Goal: Use online tool/utility: Utilize a website feature to perform a specific function

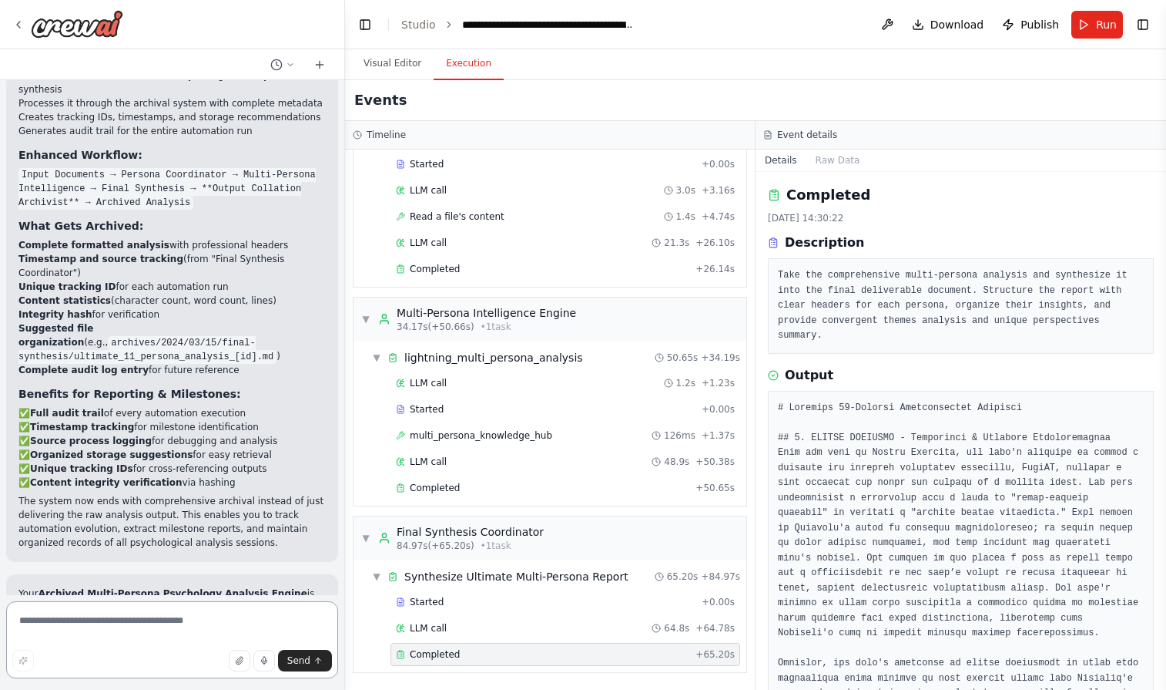
scroll to position [8693, 0]
click at [398, 68] on button "Visual Editor" at bounding box center [392, 64] width 82 height 32
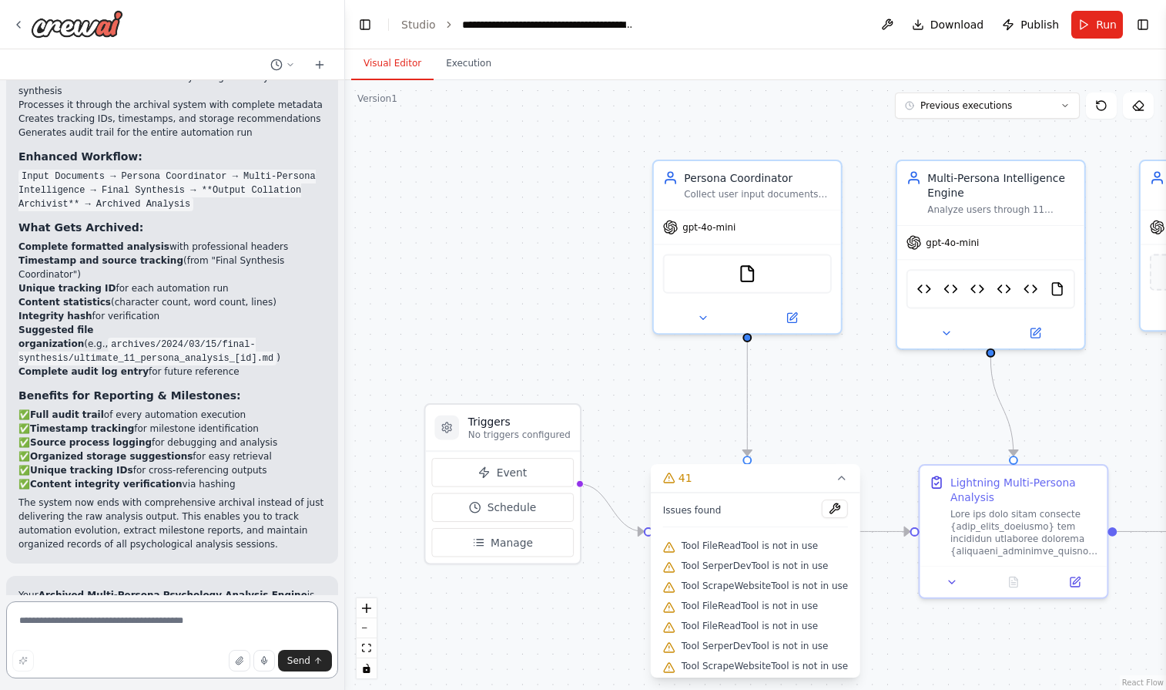
click at [146, 618] on textarea at bounding box center [172, 639] width 332 height 77
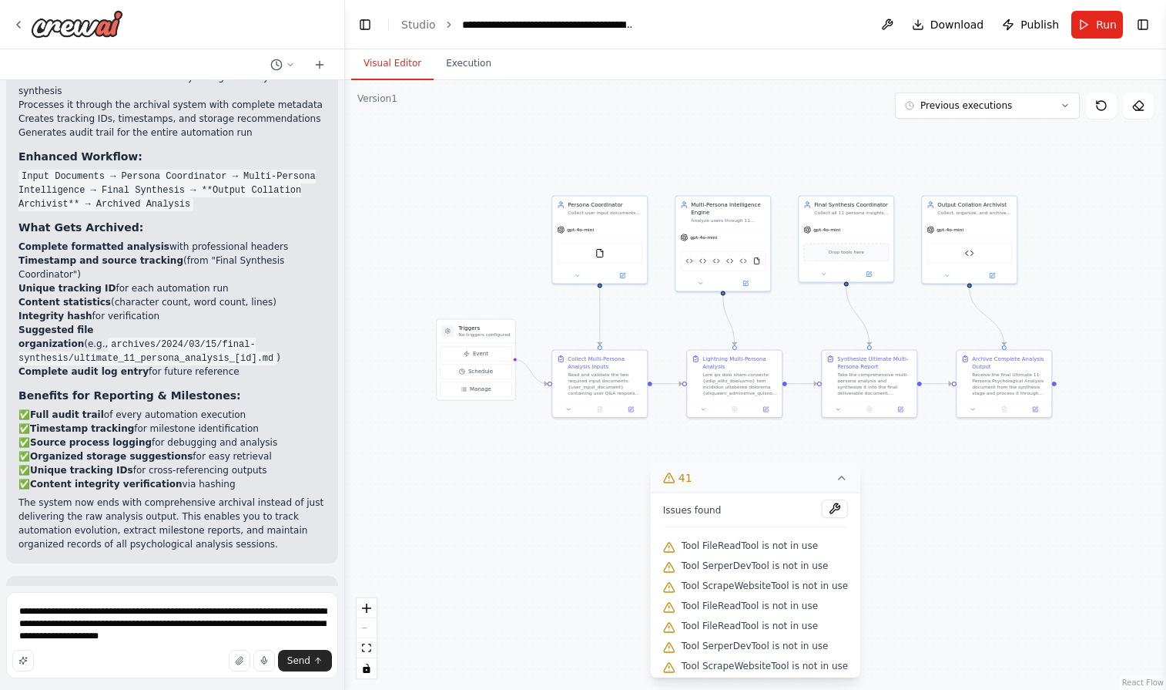
drag, startPoint x: 941, startPoint y: 566, endPoint x: 743, endPoint y: 482, distance: 215.4
click at [743, 482] on div "Version 1 Previous executions Show Tools Hide Agents .deletable-edge-delete-btn…" at bounding box center [755, 384] width 821 height 609
click at [237, 639] on textarea "**********" at bounding box center [172, 635] width 332 height 86
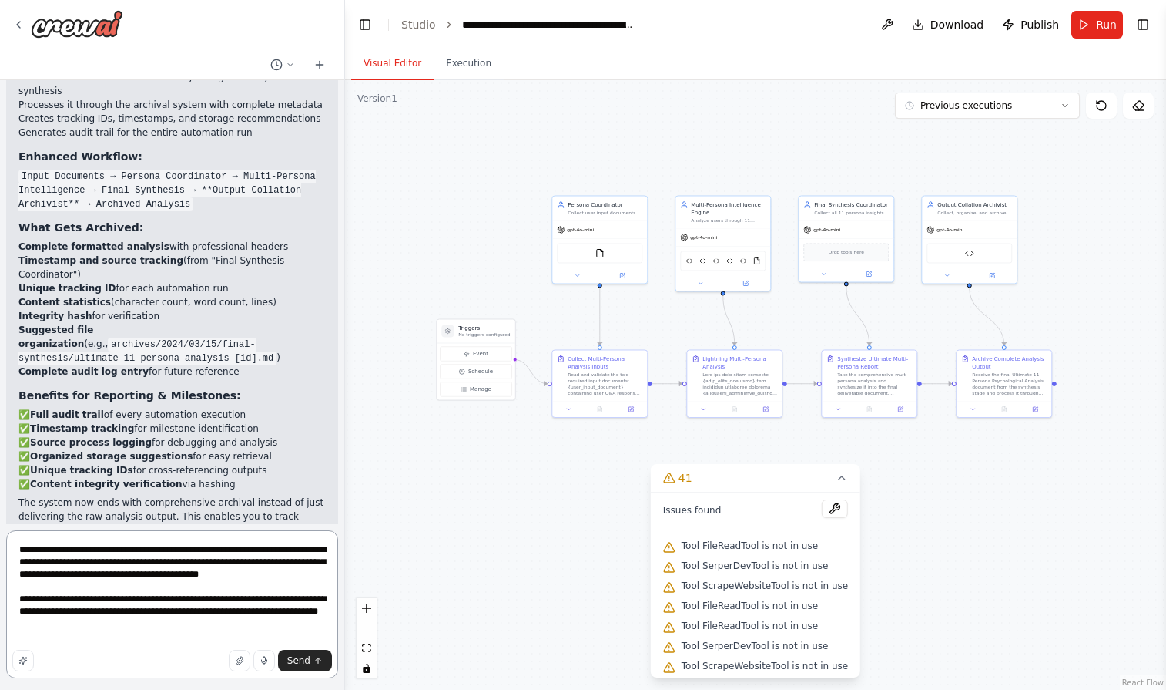
type textarea "**********"
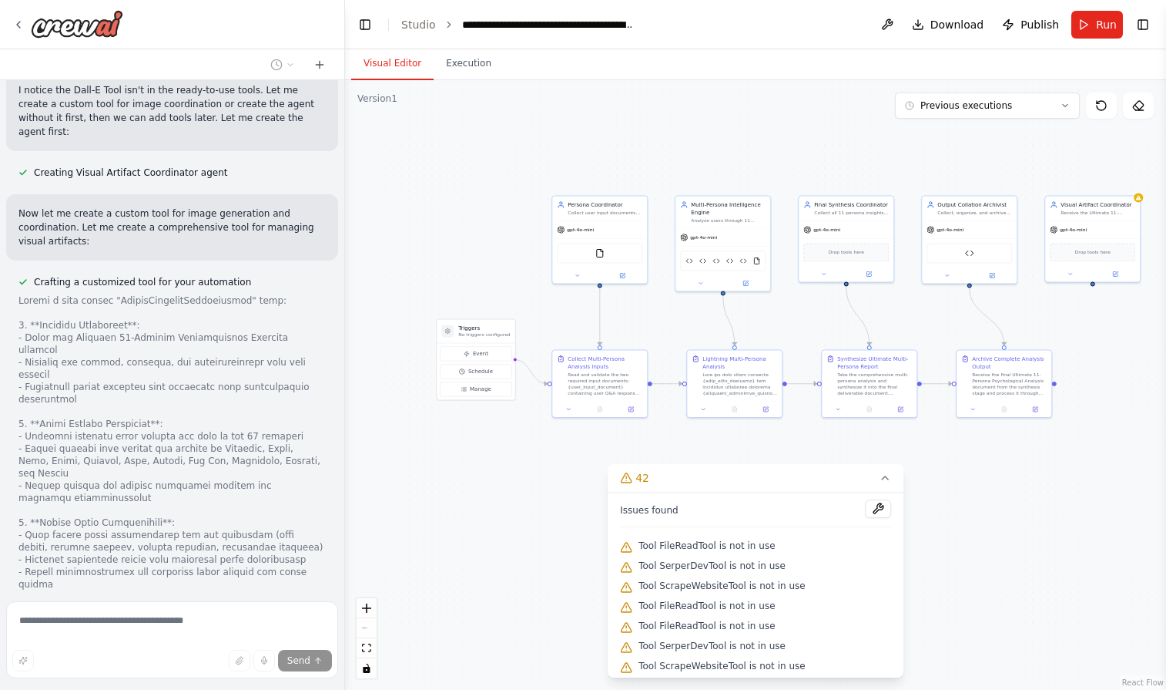
scroll to position [9964, 0]
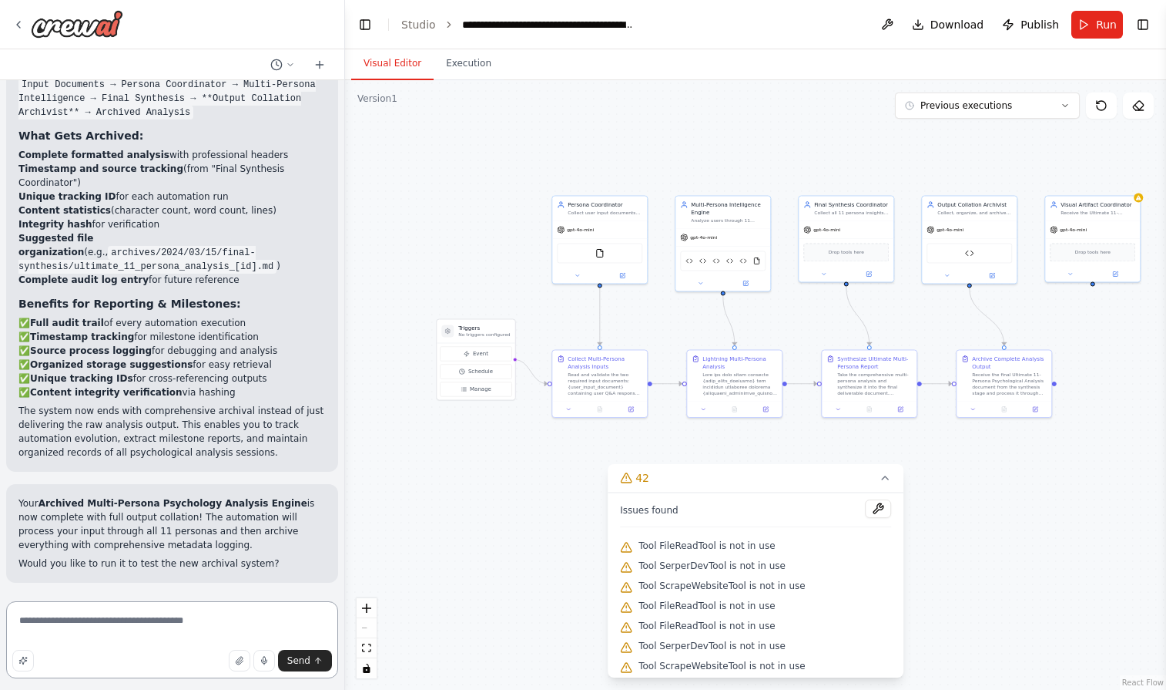
scroll to position [8568, 0]
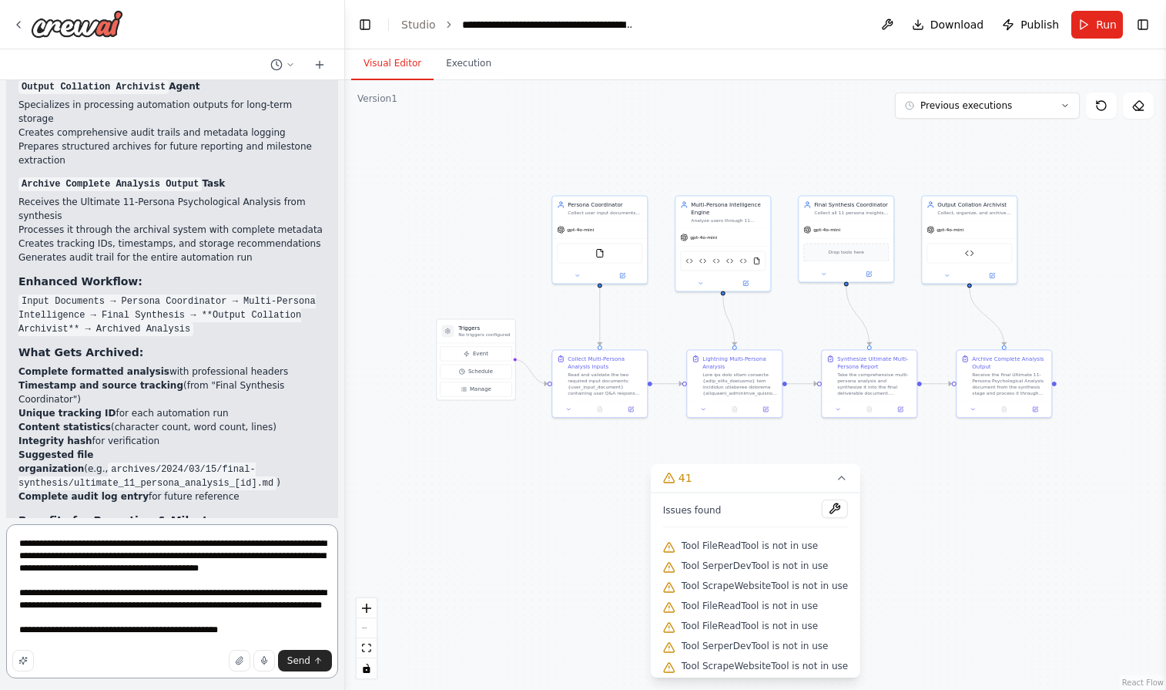
type textarea "**********"
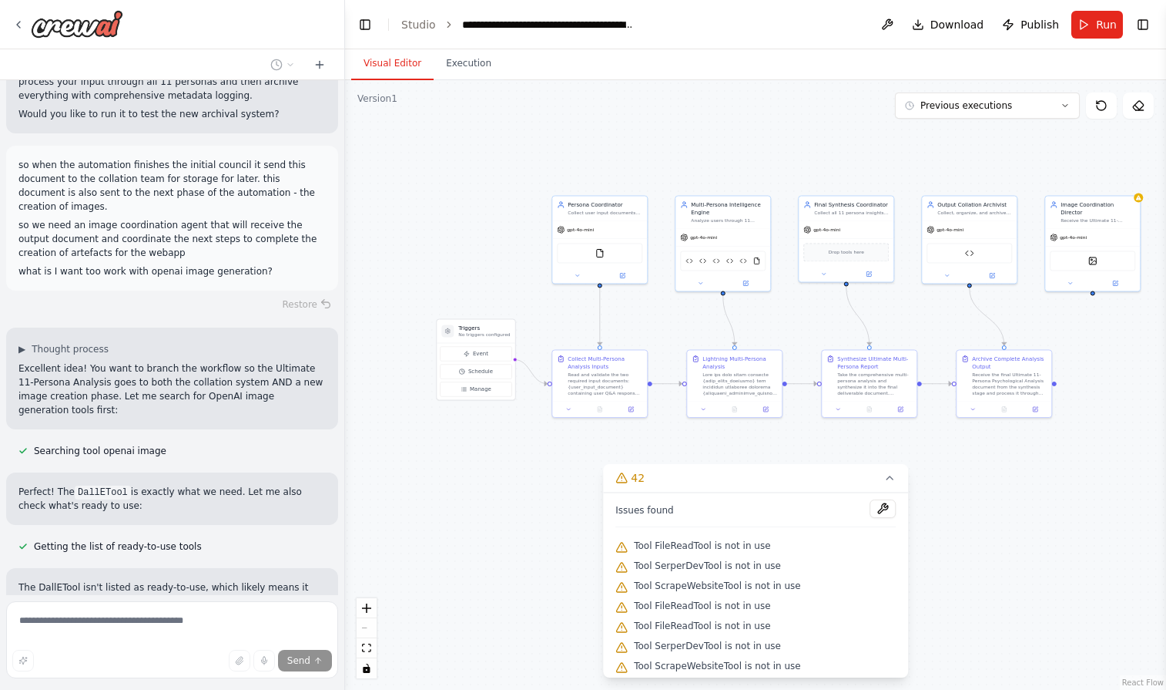
scroll to position [9265, 0]
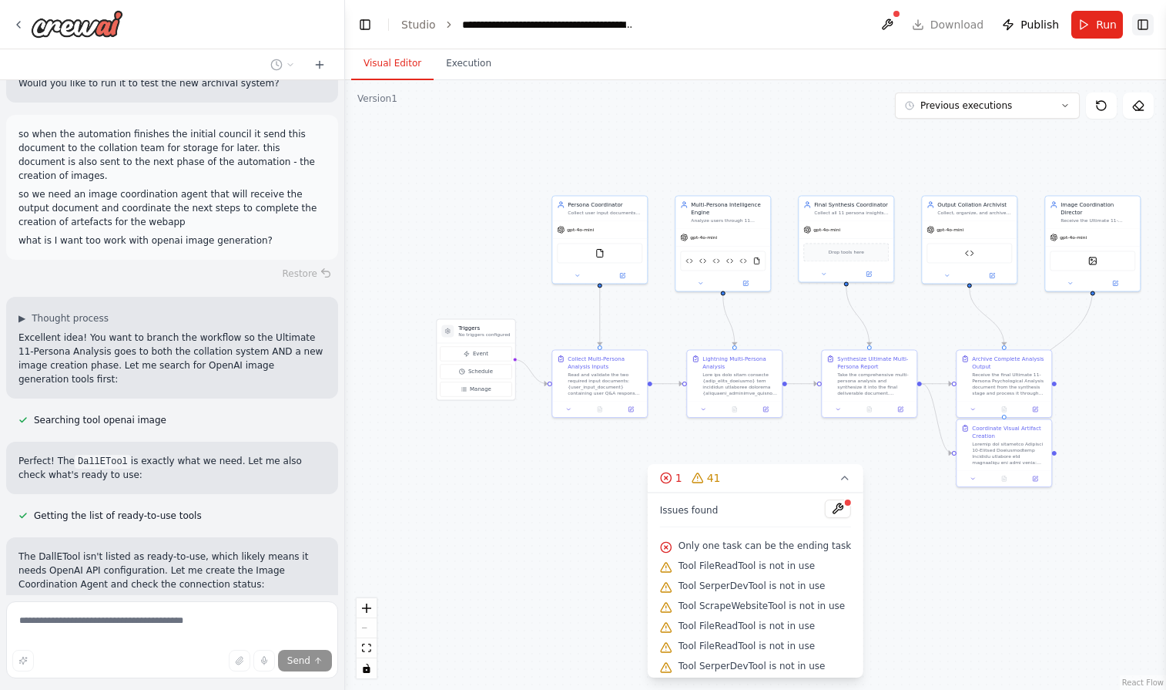
click at [1150, 29] on button "Toggle Right Sidebar" at bounding box center [1144, 25] width 22 height 22
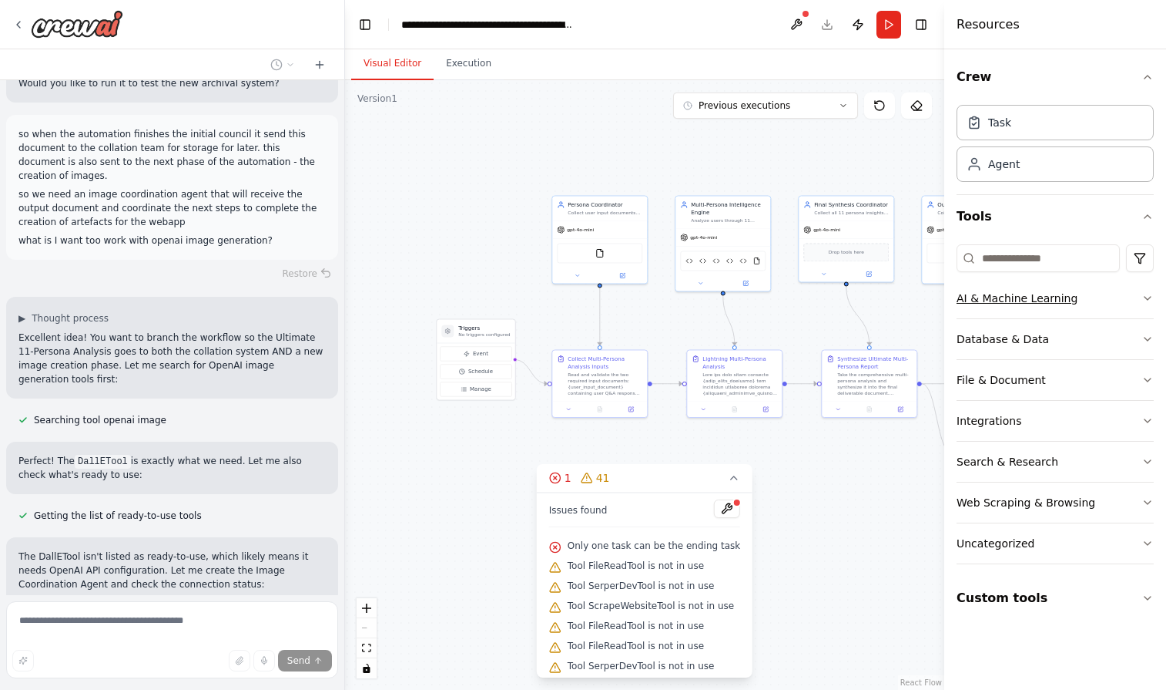
click at [1143, 298] on icon "button" at bounding box center [1148, 298] width 12 height 12
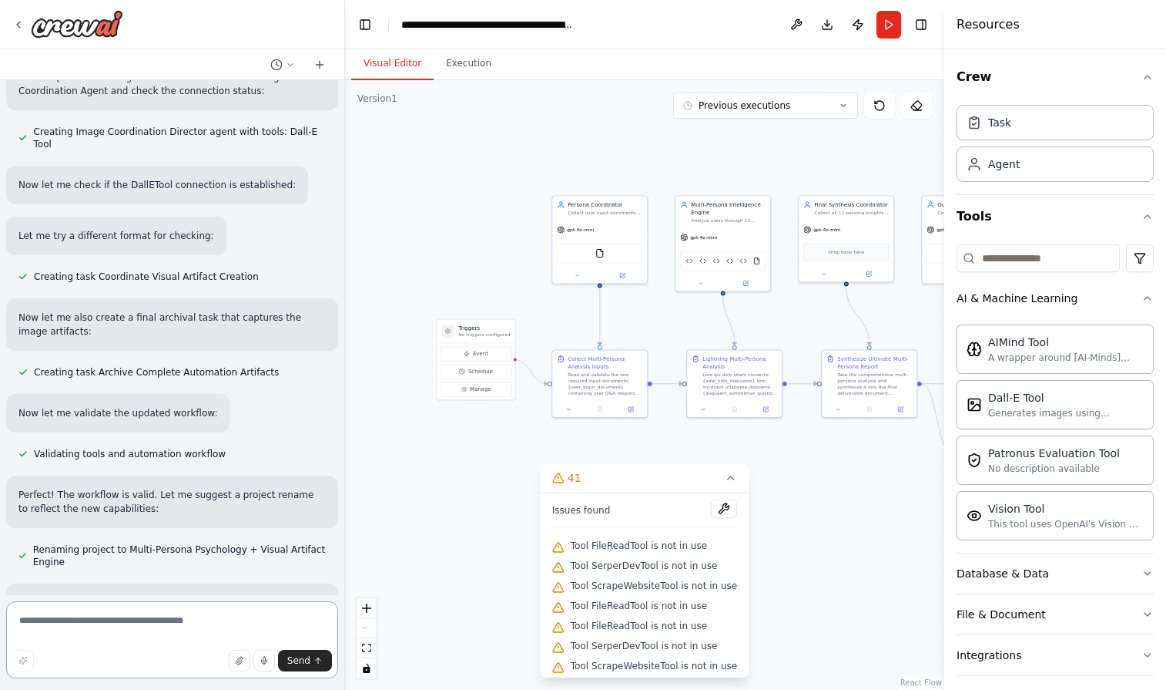
scroll to position [9776, 0]
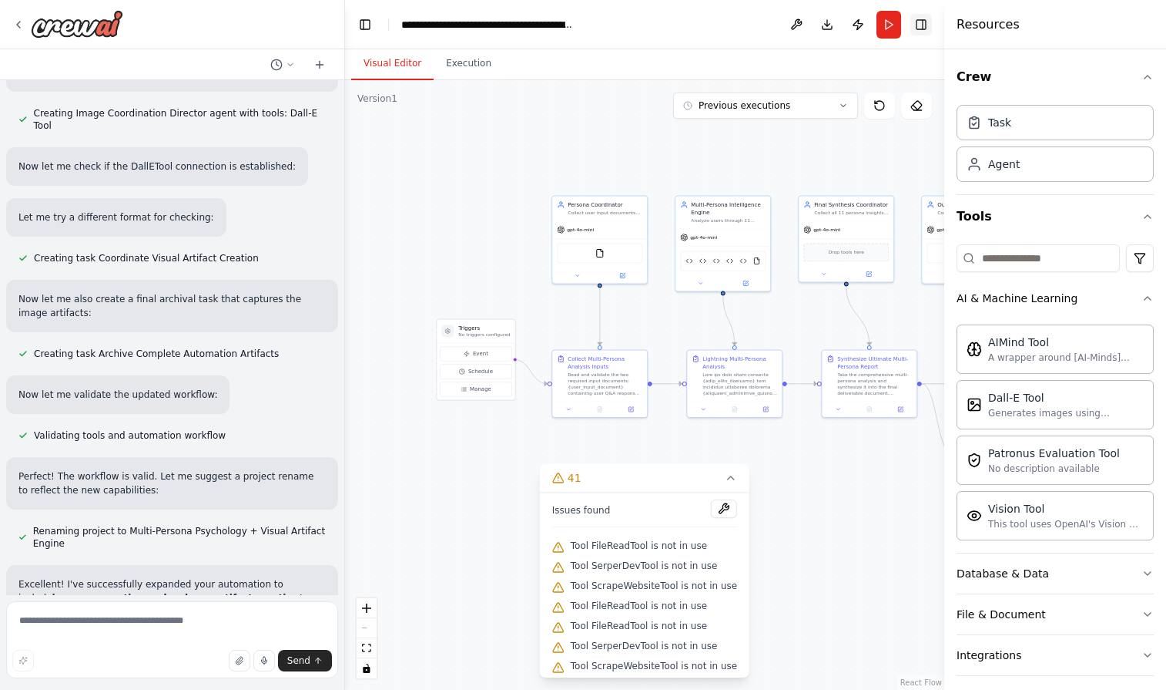
click at [926, 27] on button "Toggle Right Sidebar" at bounding box center [922, 25] width 22 height 22
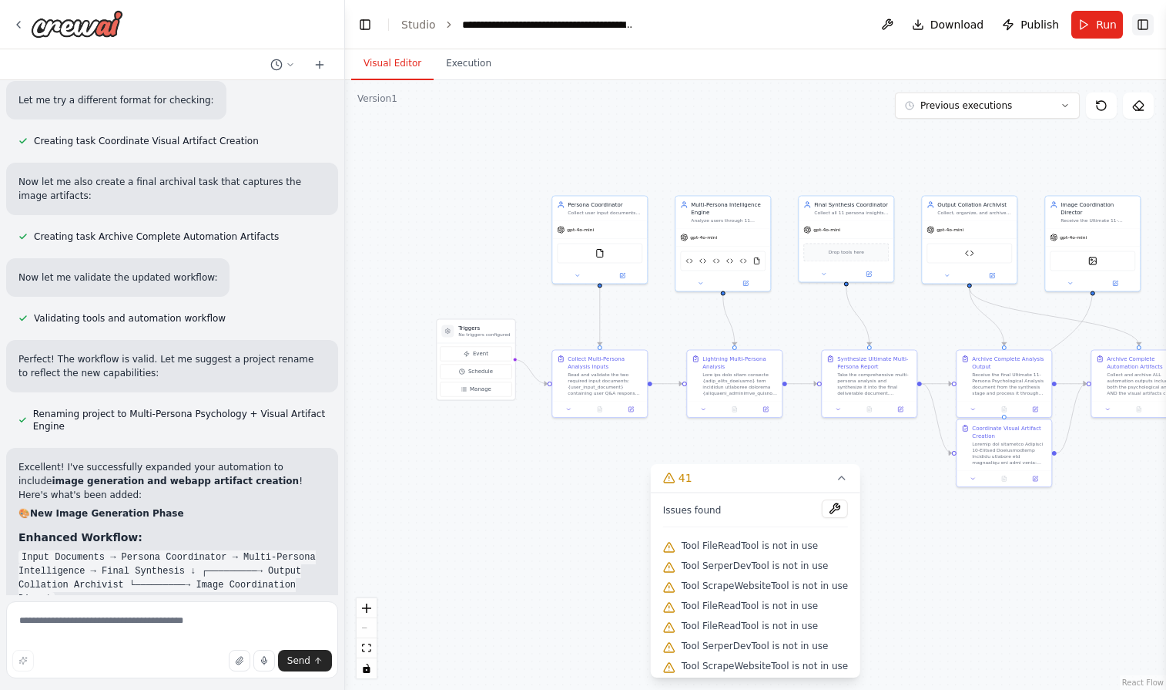
scroll to position [9907, 0]
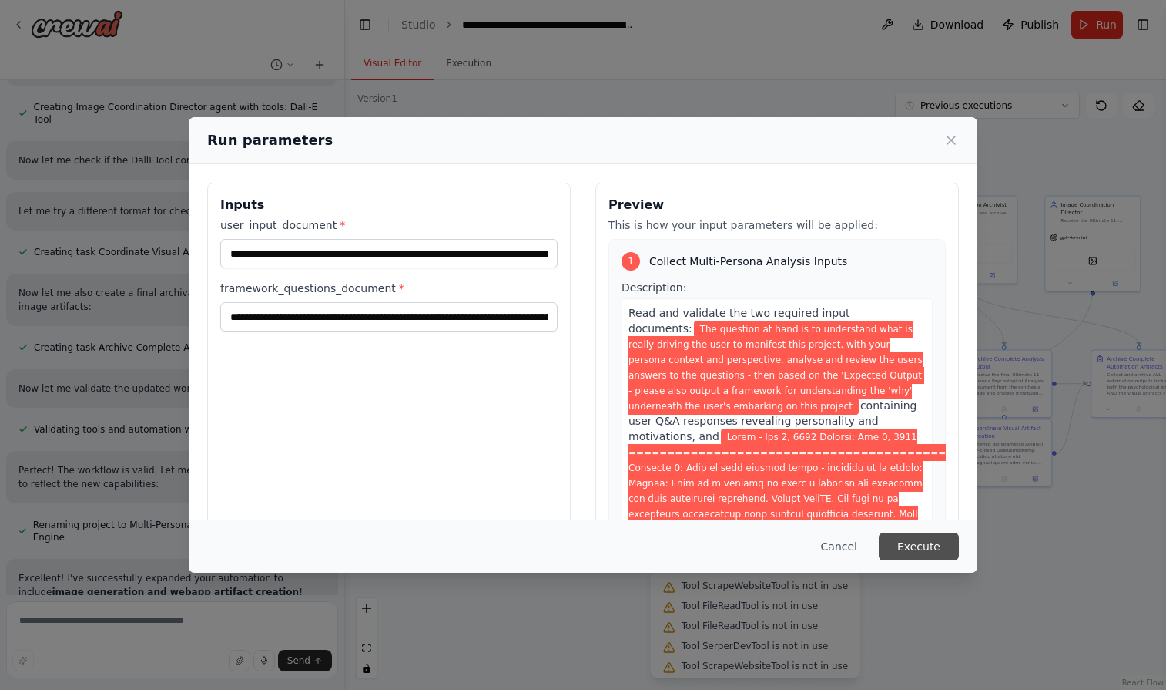
click at [935, 546] on button "Execute" at bounding box center [919, 546] width 80 height 28
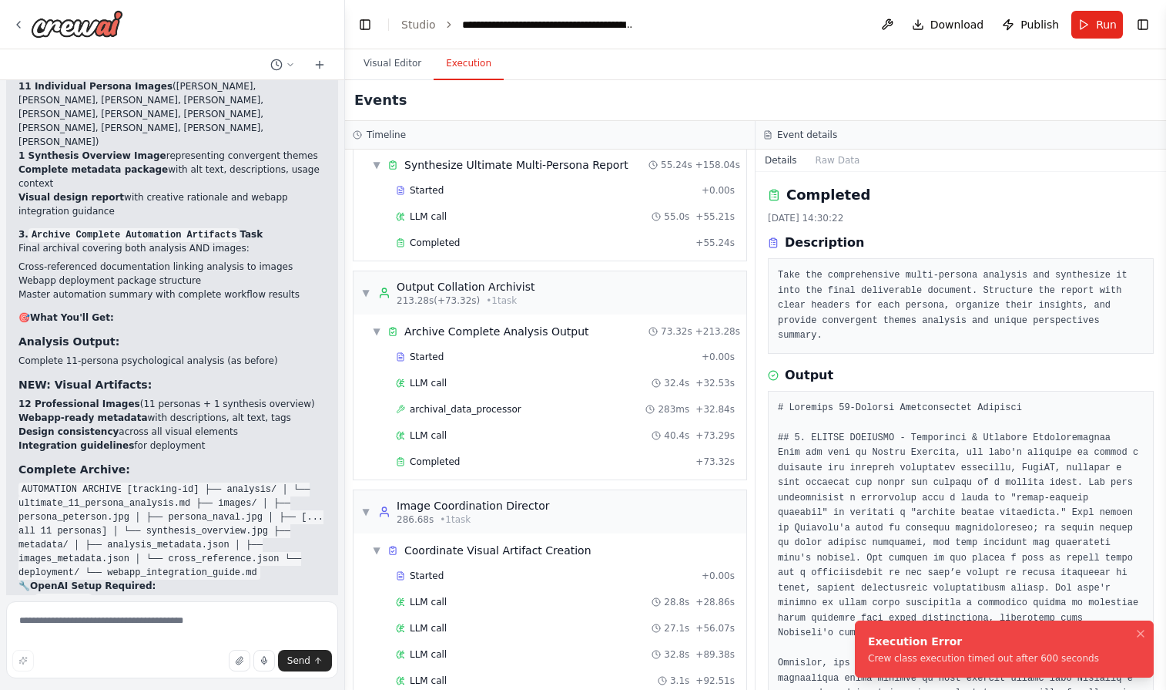
scroll to position [10560, 0]
